Goal: Information Seeking & Learning: Learn about a topic

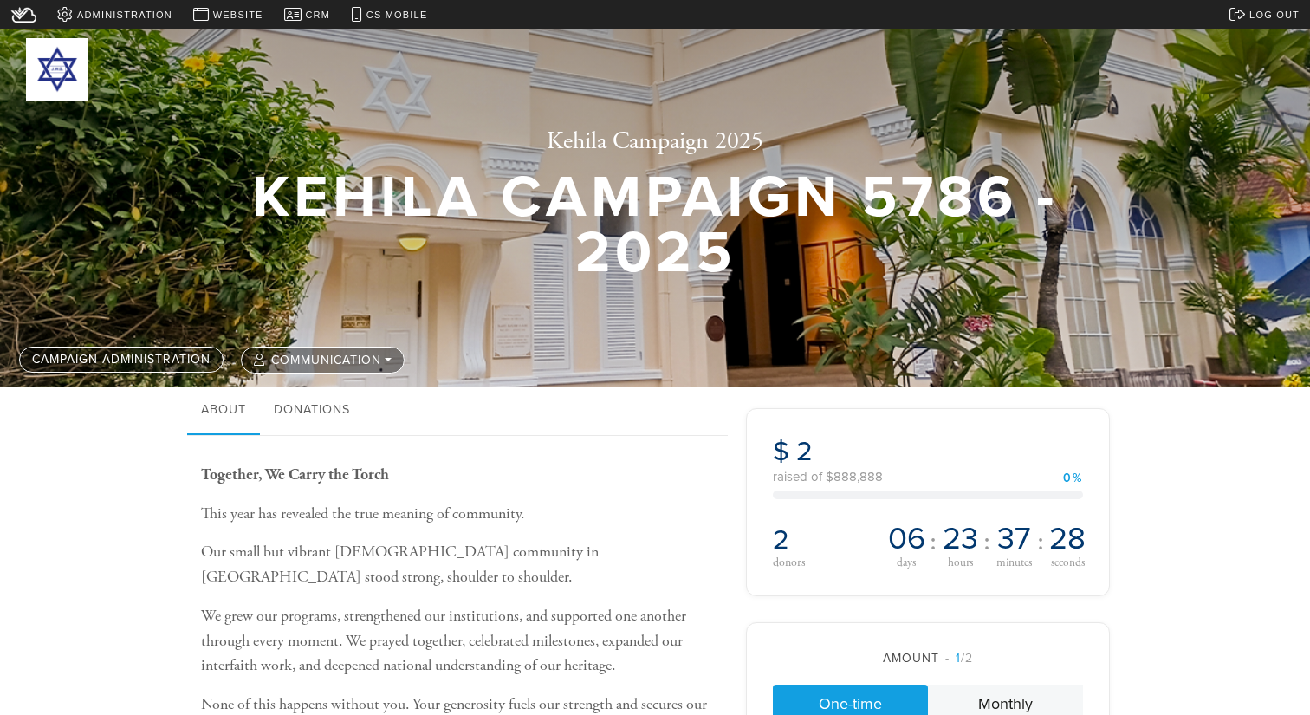
scroll to position [658, 0]
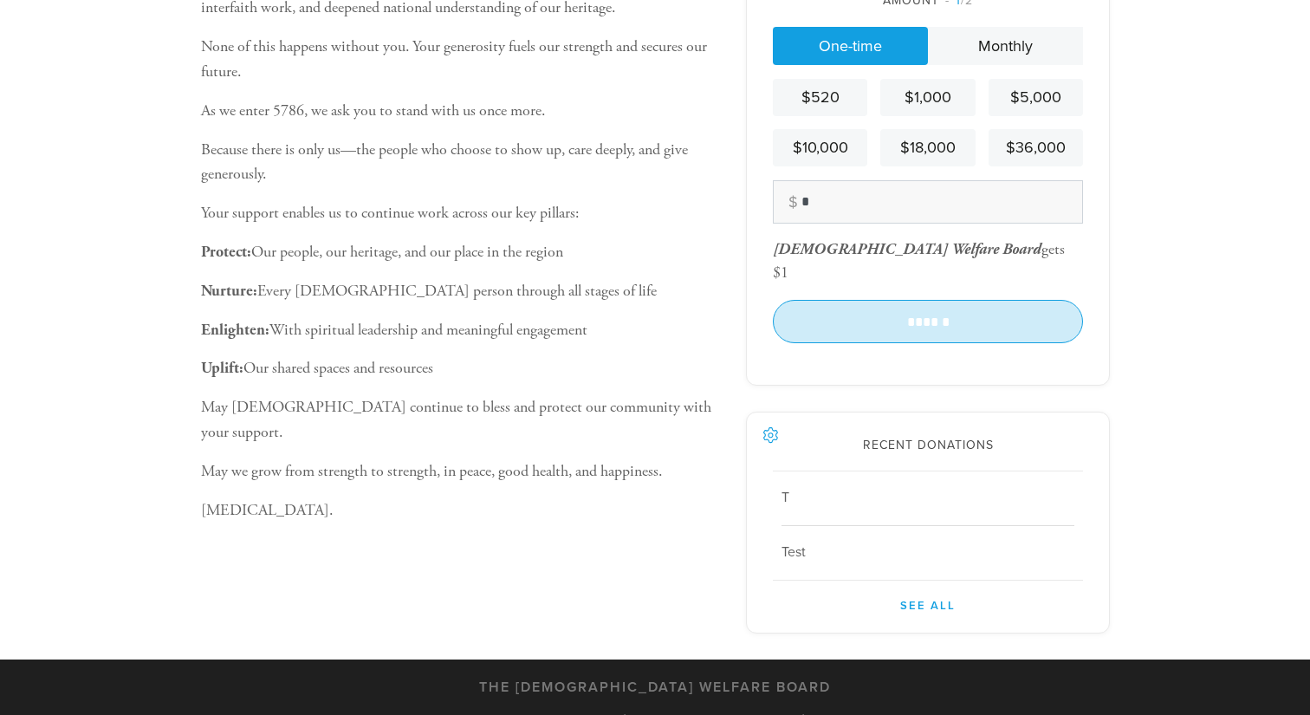
type input "*"
click at [963, 300] on input "******" at bounding box center [928, 321] width 310 height 43
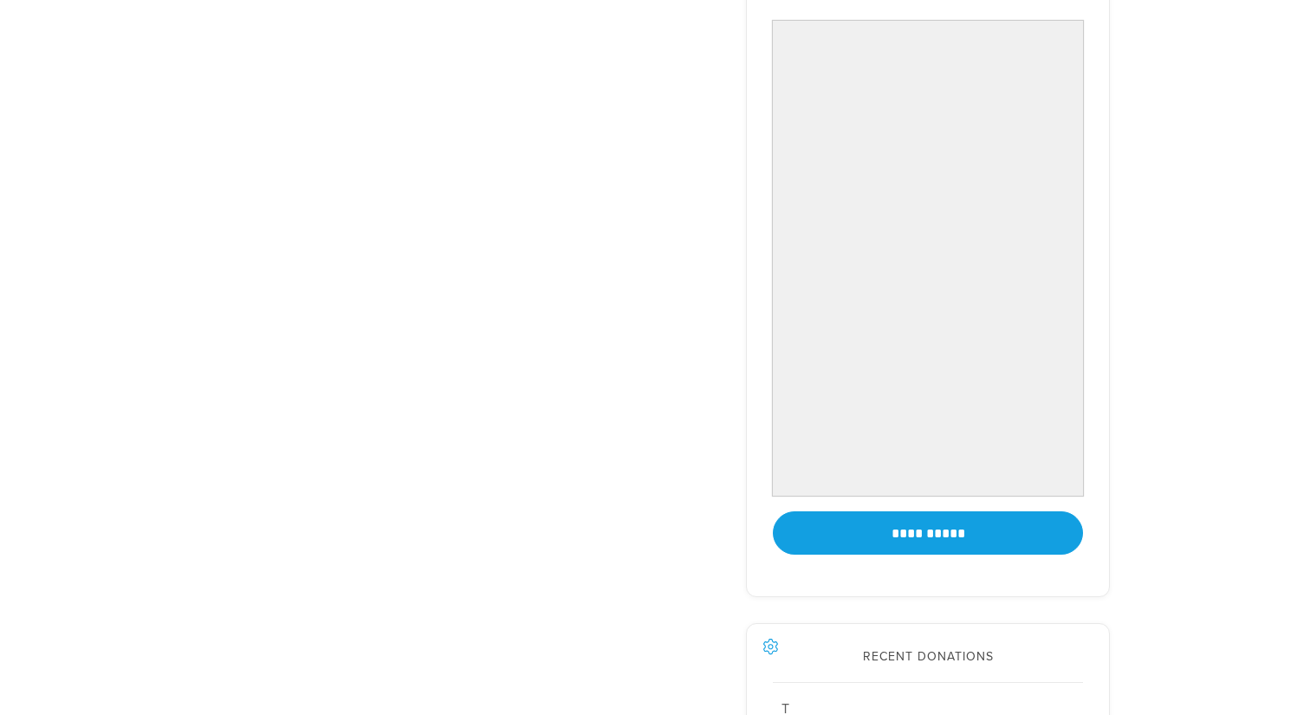
scroll to position [1562, 0]
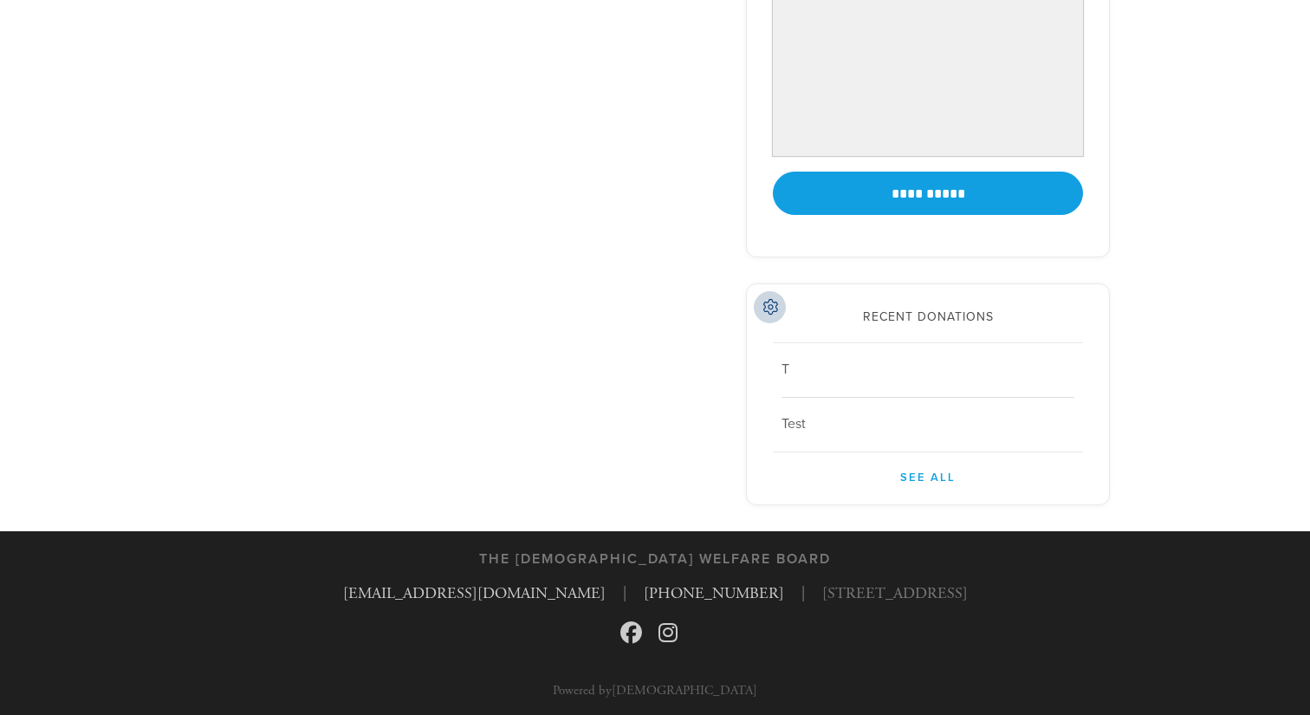
click at [769, 309] on icon at bounding box center [770, 308] width 16 height 16
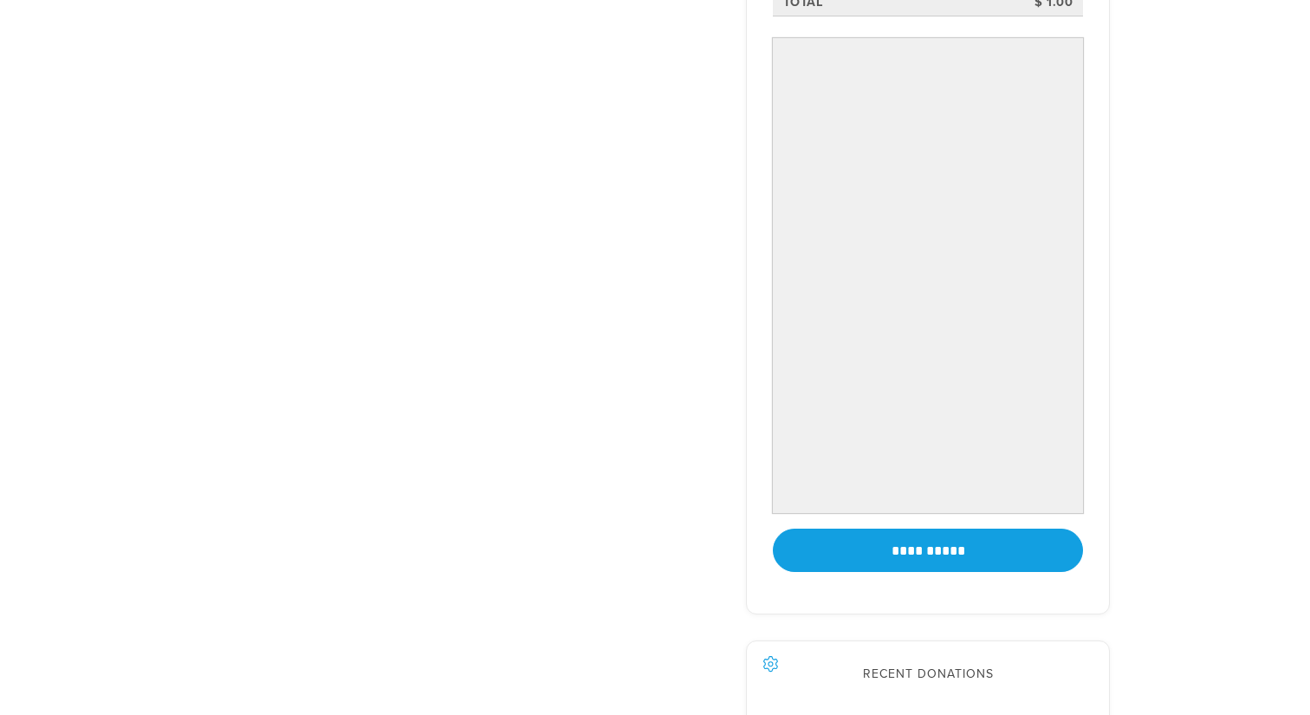
scroll to position [1194, 0]
